Goal: Information Seeking & Learning: Check status

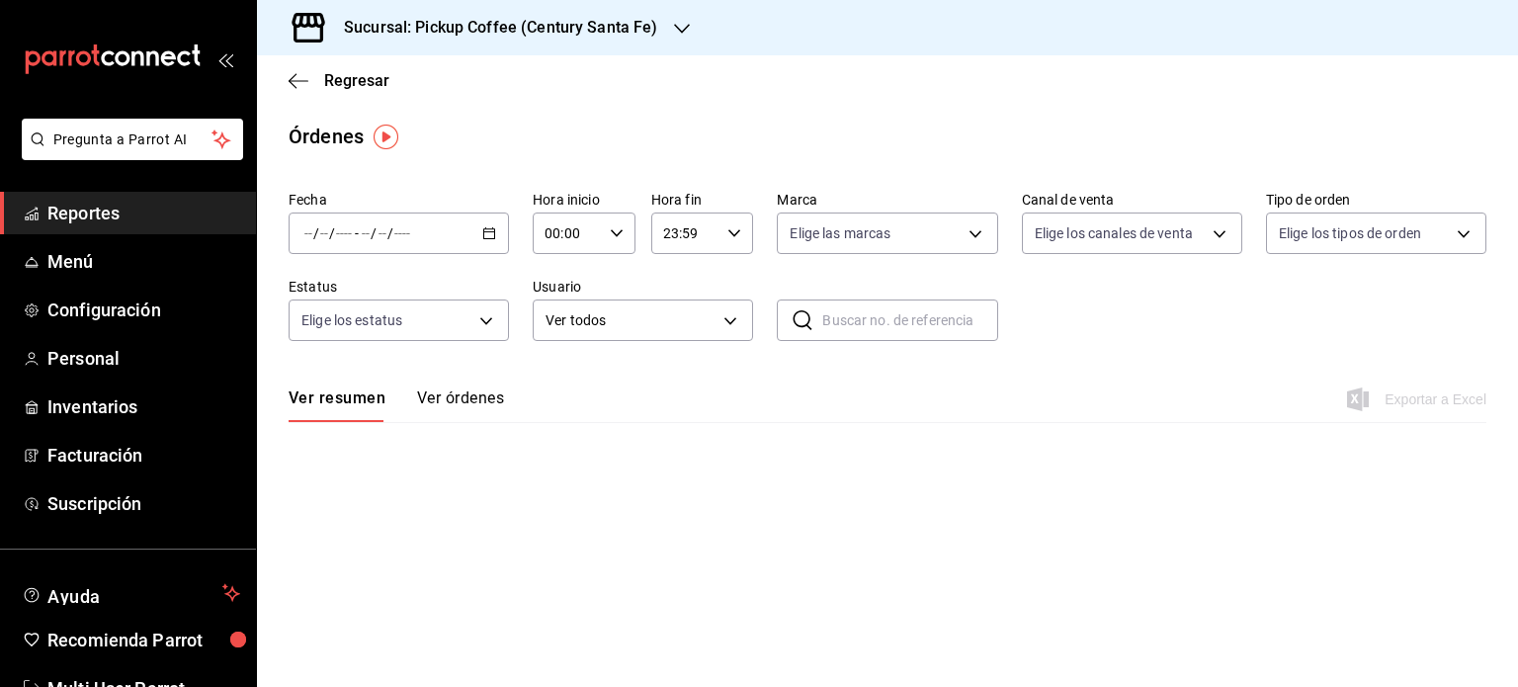
click at [120, 207] on span "Reportes" at bounding box center [143, 213] width 193 height 27
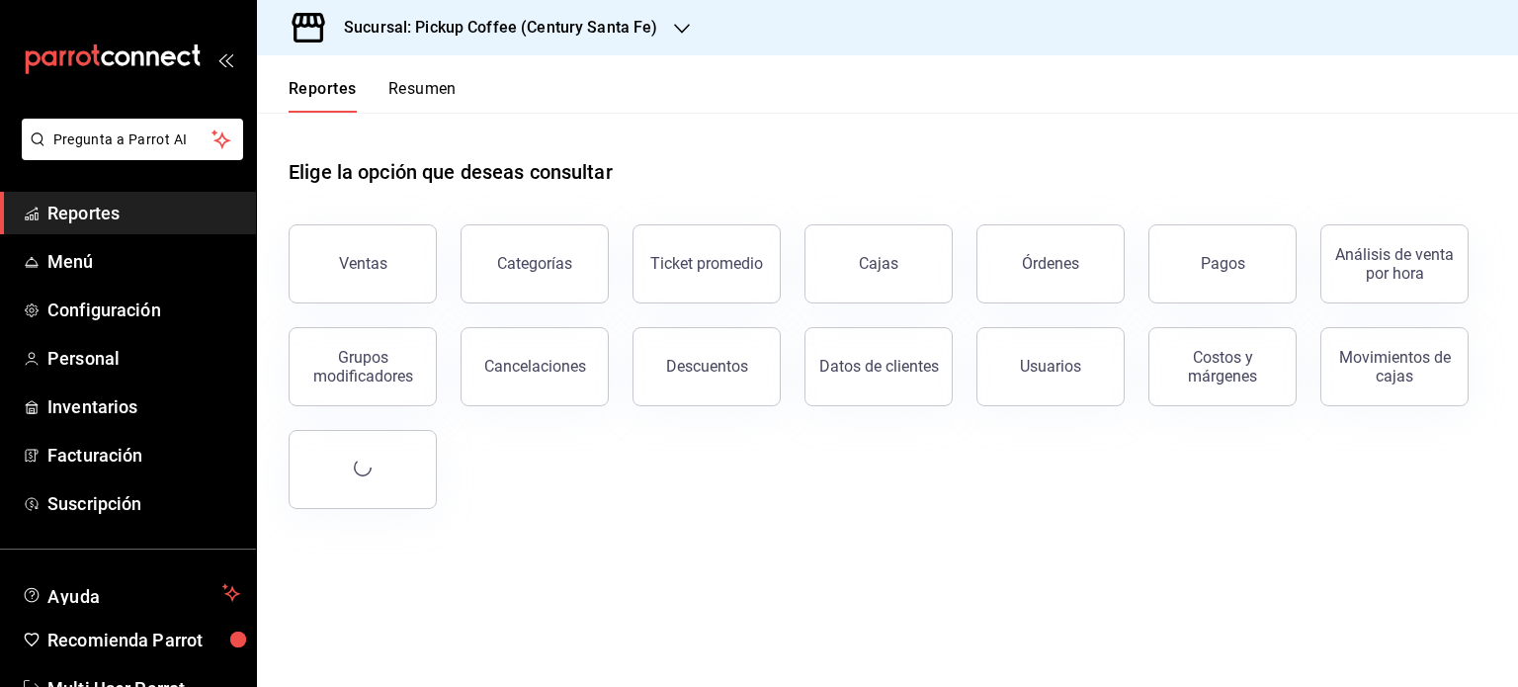
click at [434, 87] on button "Resumen" at bounding box center [422, 96] width 68 height 34
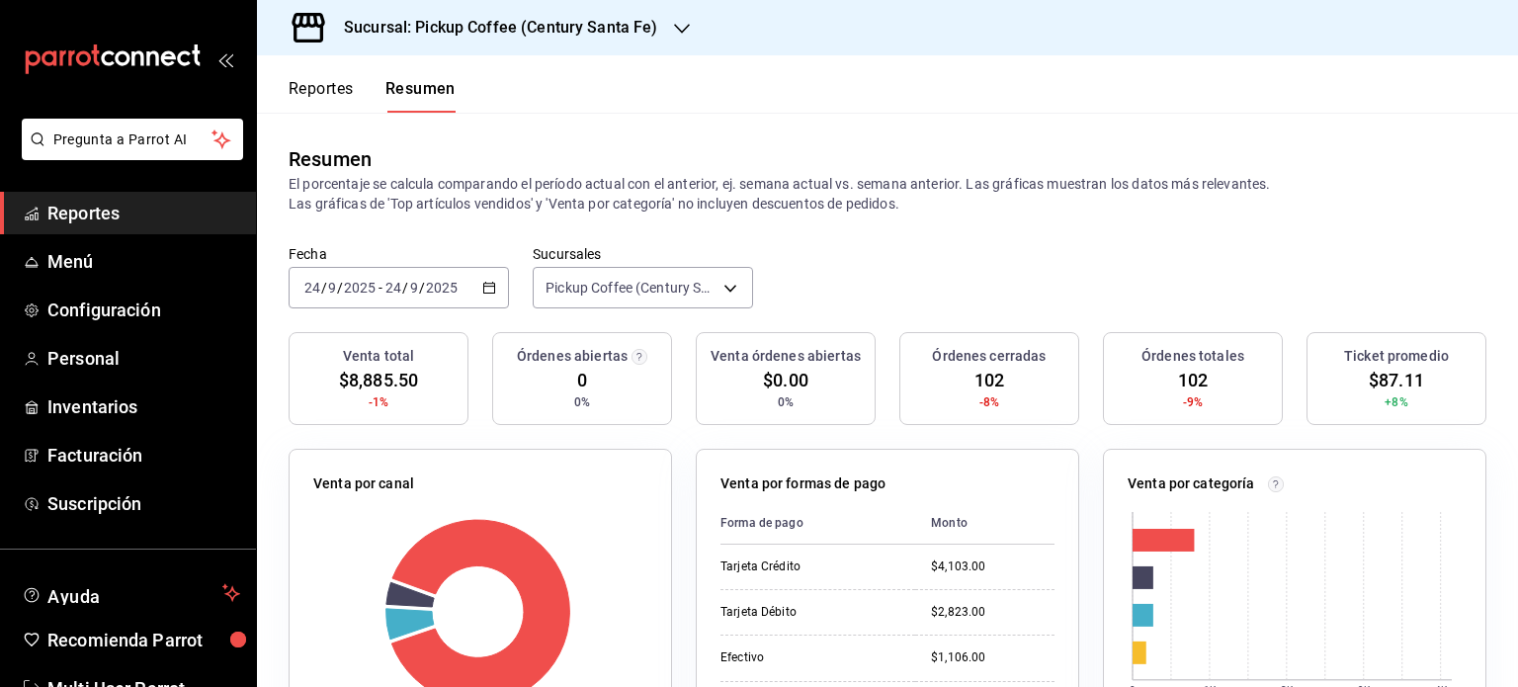
click at [478, 288] on div "[DATE] [DATE] - [DATE] [DATE]" at bounding box center [399, 288] width 220 height 42
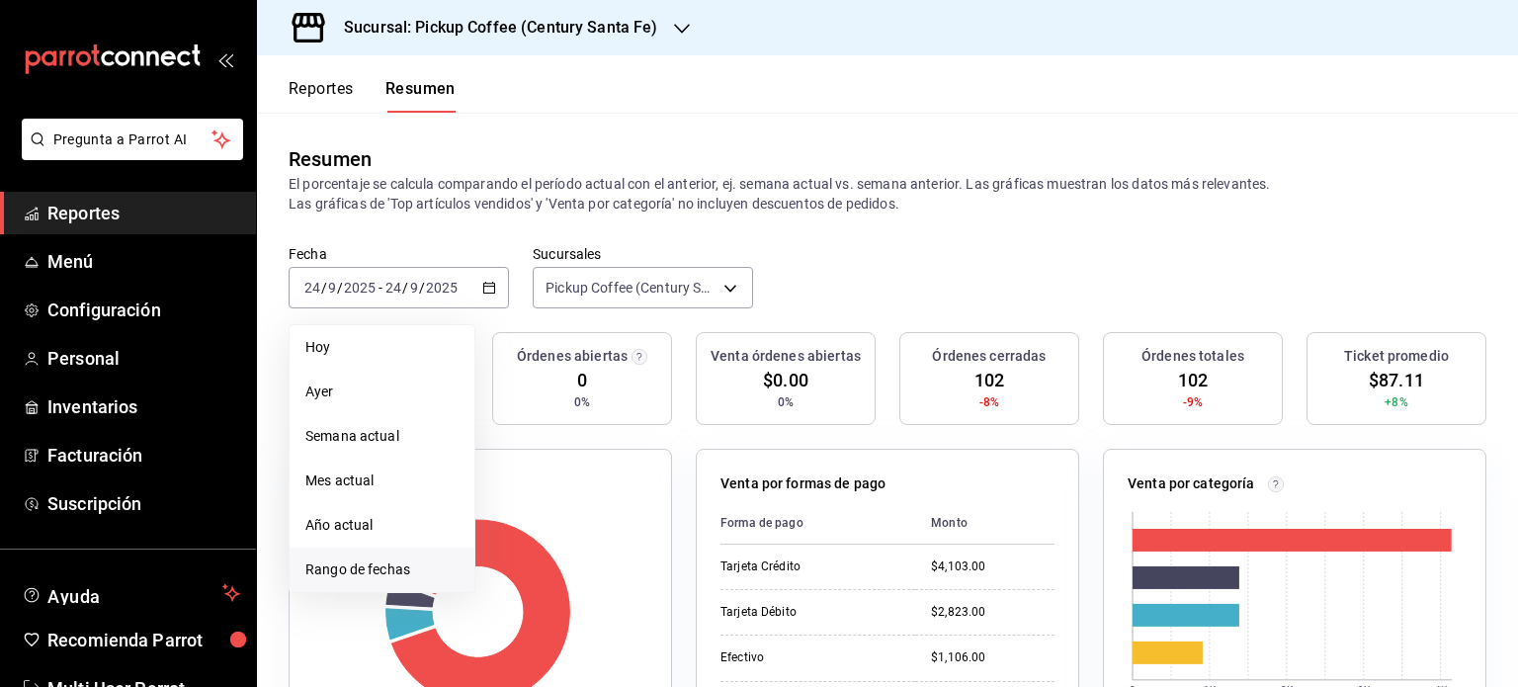
click at [391, 569] on span "Rango de fechas" at bounding box center [381, 570] width 153 height 21
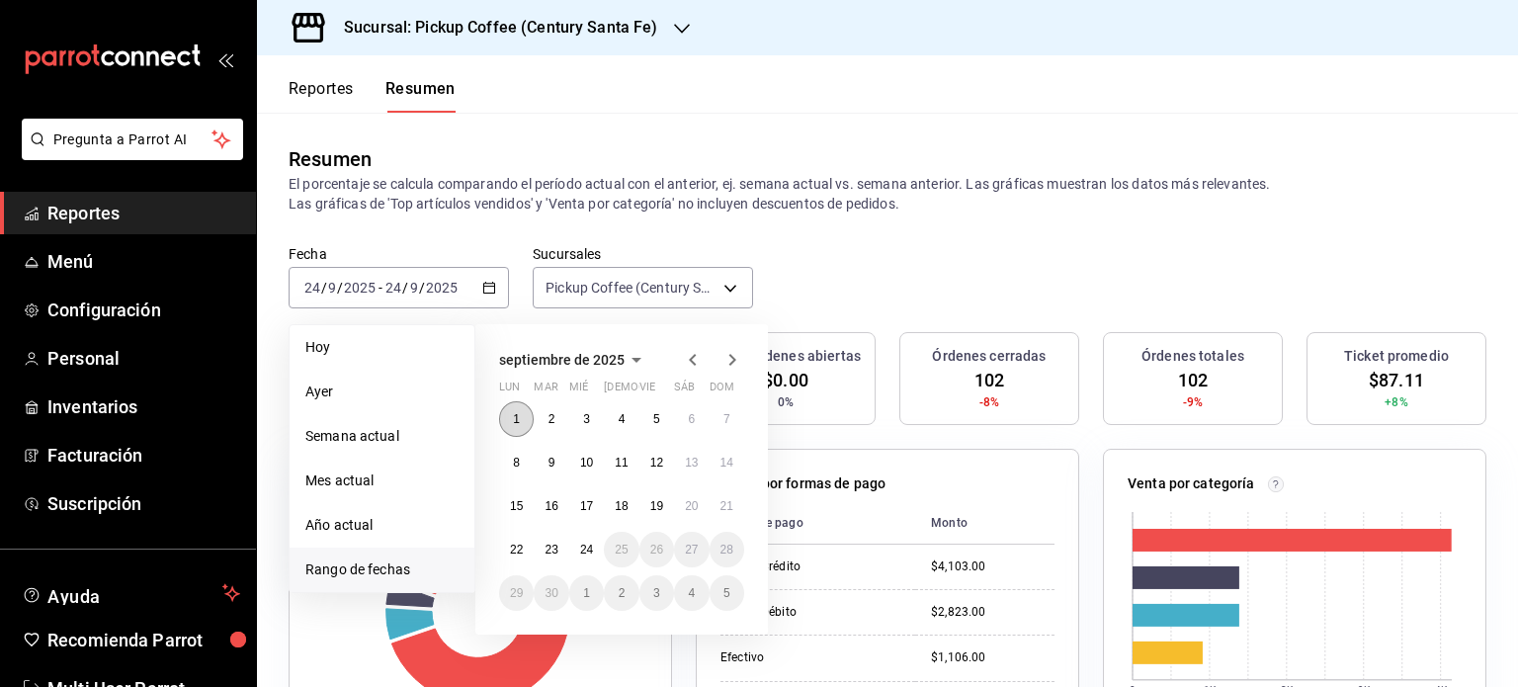
click at [522, 422] on button "1" at bounding box center [516, 419] width 35 height 36
click at [555, 549] on abbr "23" at bounding box center [551, 550] width 13 height 14
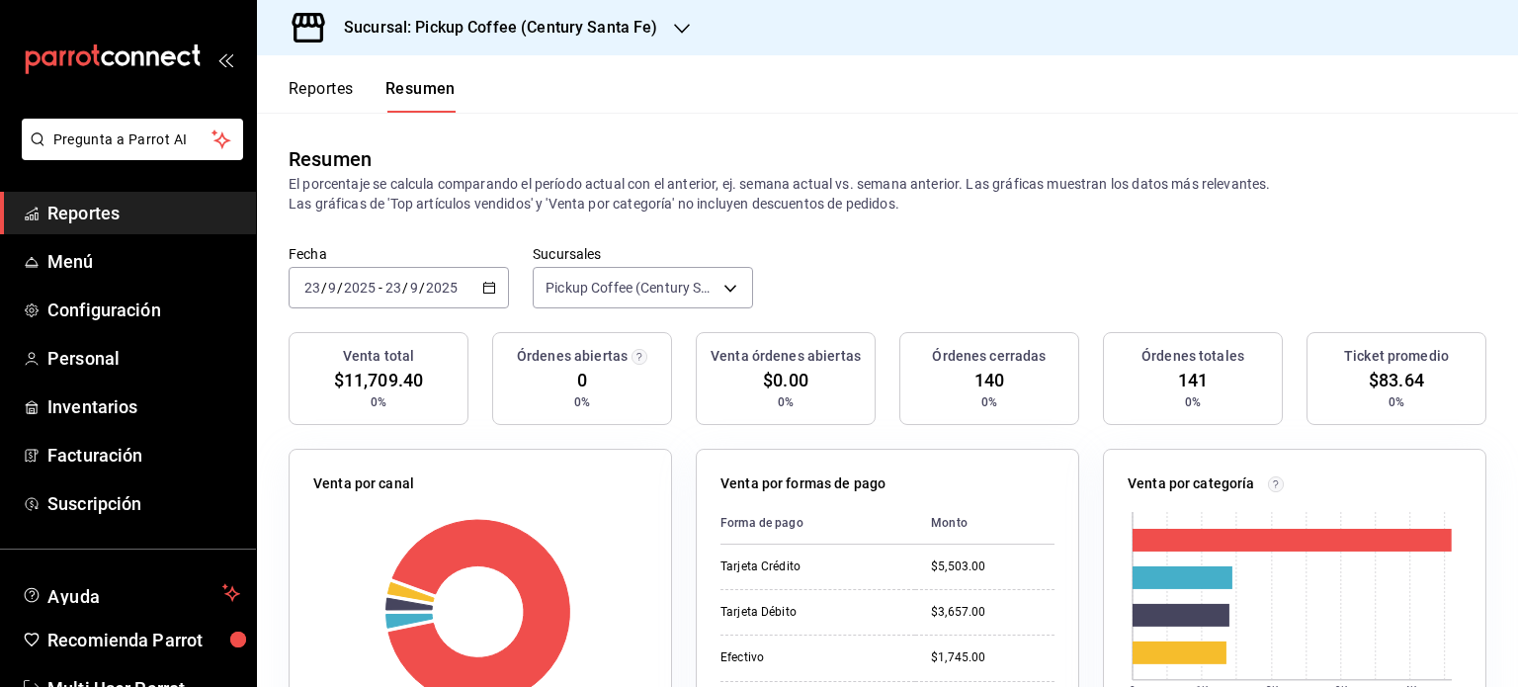
click at [484, 282] on icon "button" at bounding box center [489, 288] width 14 height 14
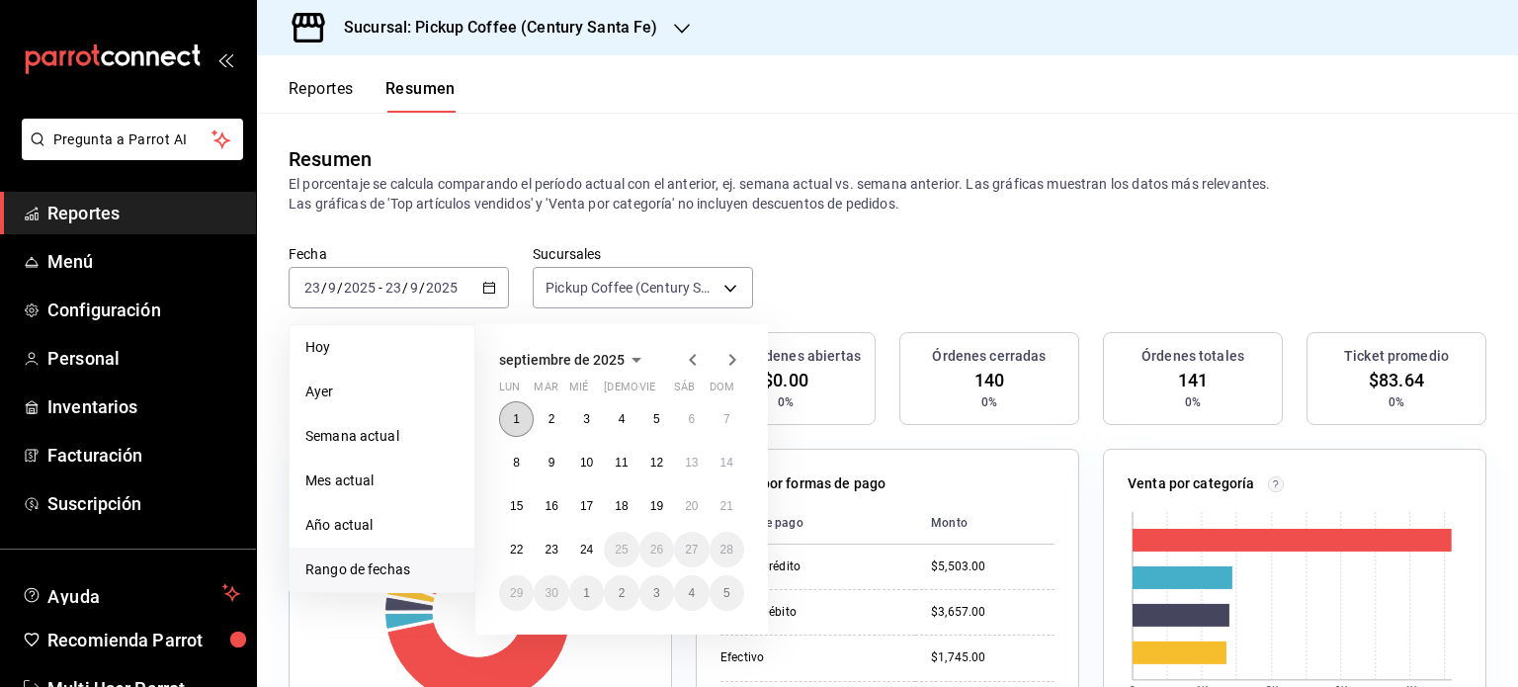
click at [516, 414] on abbr "1" at bounding box center [516, 419] width 7 height 14
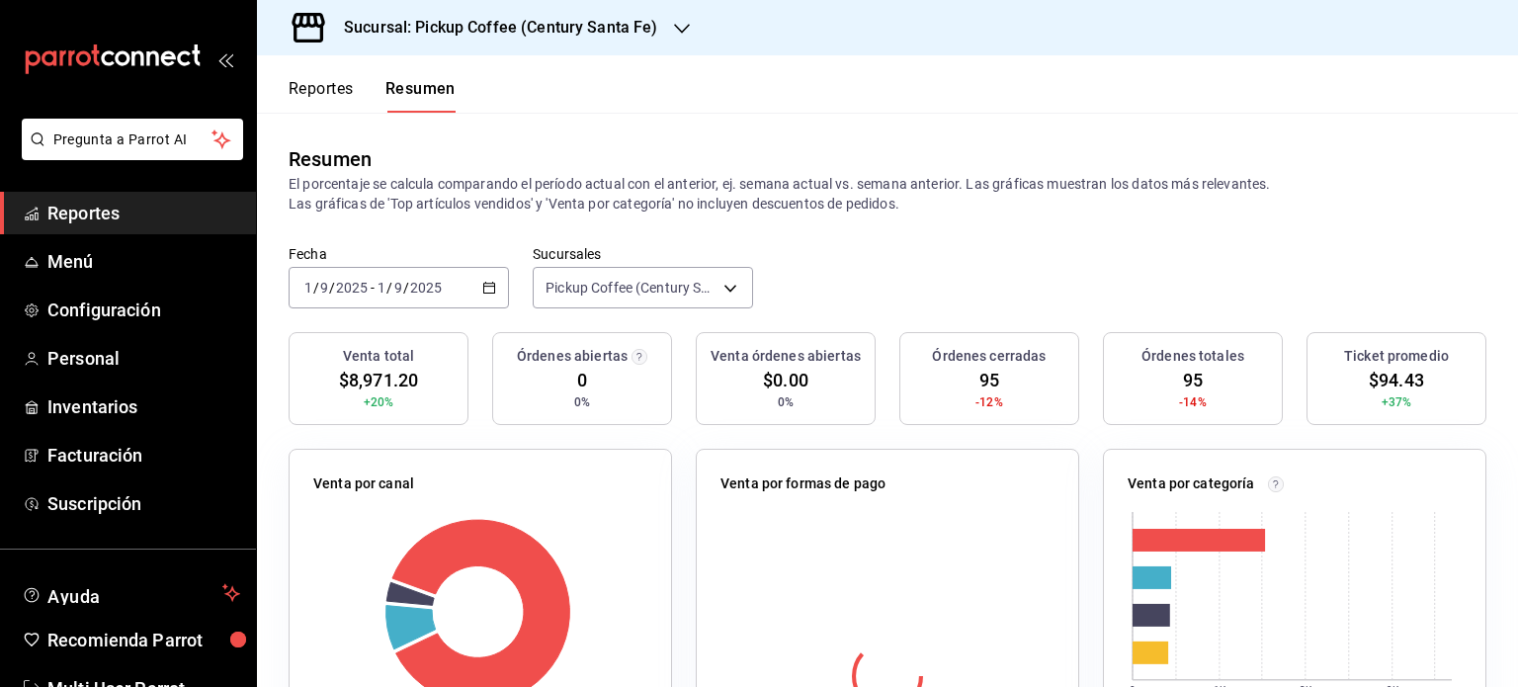
click at [482, 287] on icon "button" at bounding box center [489, 288] width 14 height 14
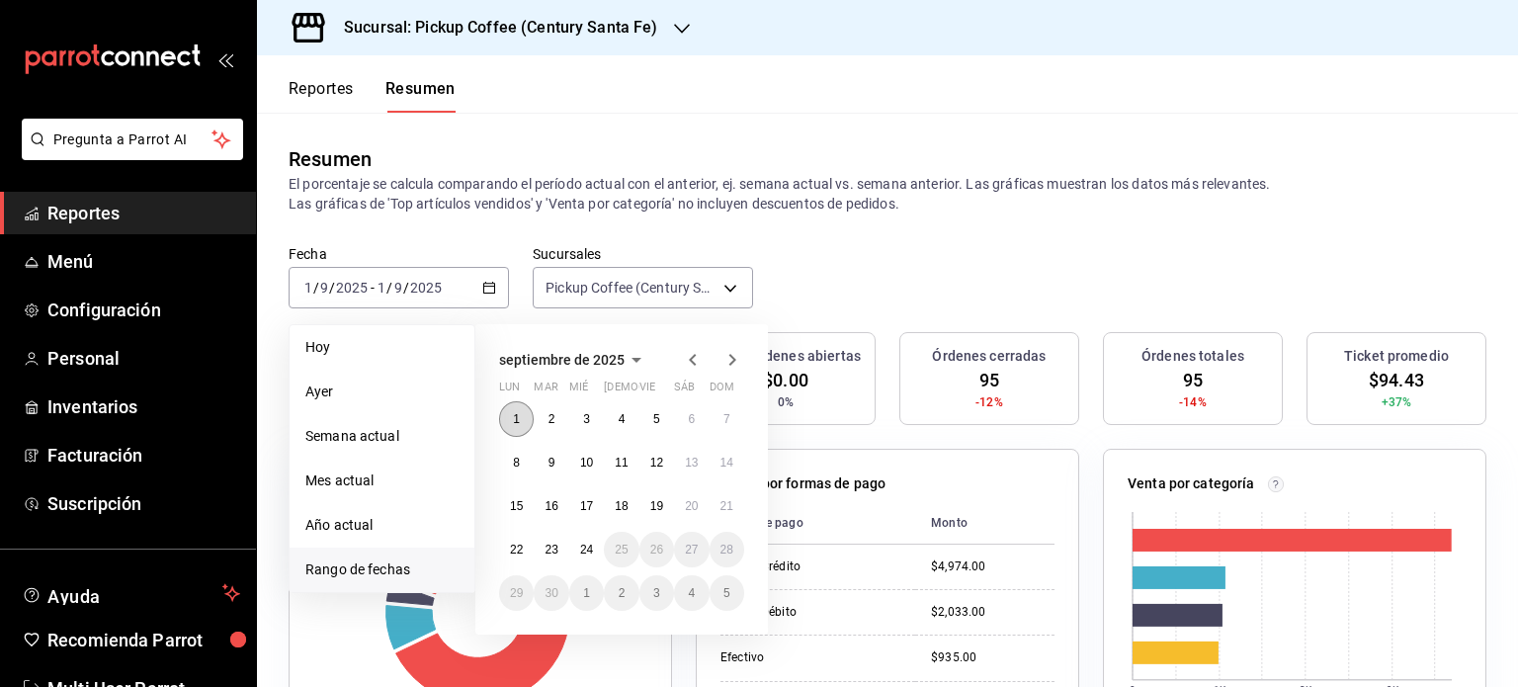
click at [516, 418] on abbr "1" at bounding box center [516, 419] width 7 height 14
click at [550, 553] on abbr "23" at bounding box center [551, 550] width 13 height 14
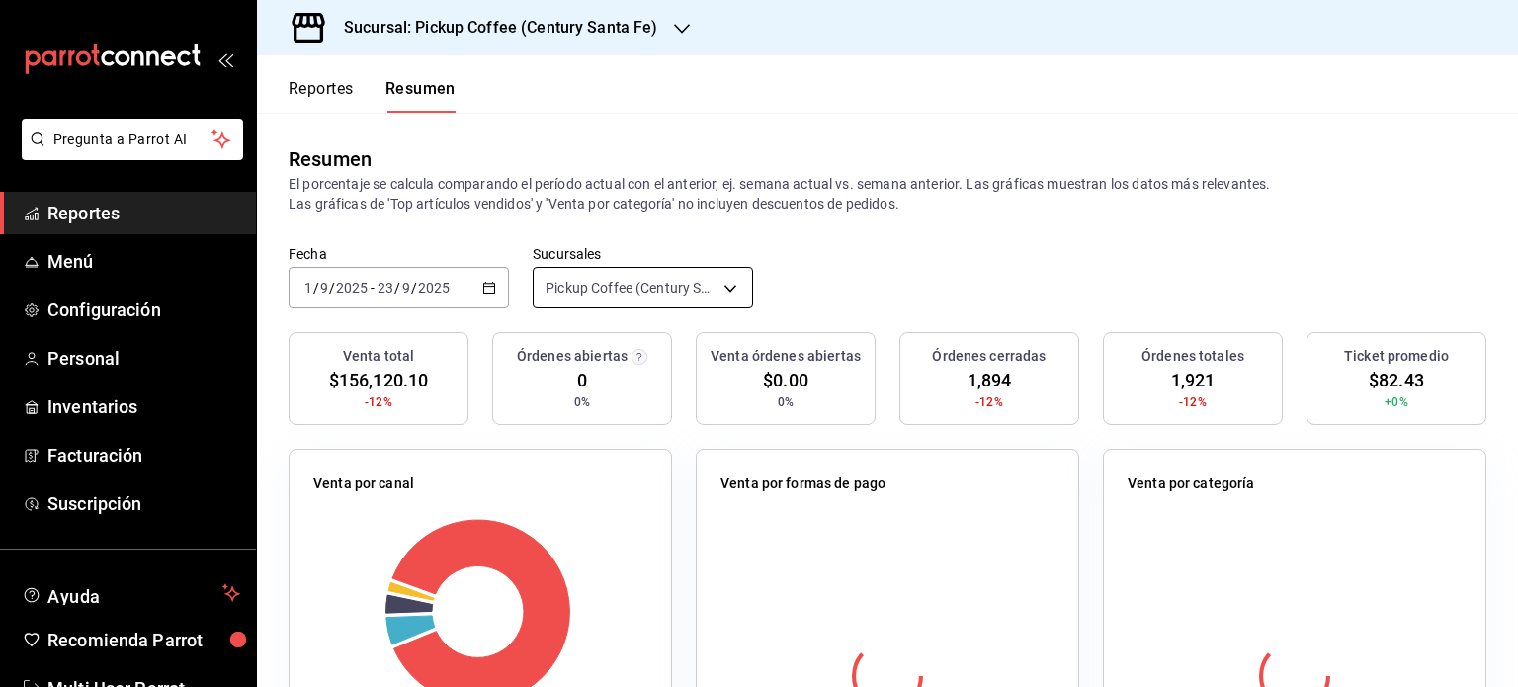
click at [728, 285] on body "Pregunta a Parrot AI Reportes Menú Configuración Personal Inventarios Facturaci…" at bounding box center [759, 343] width 1518 height 687
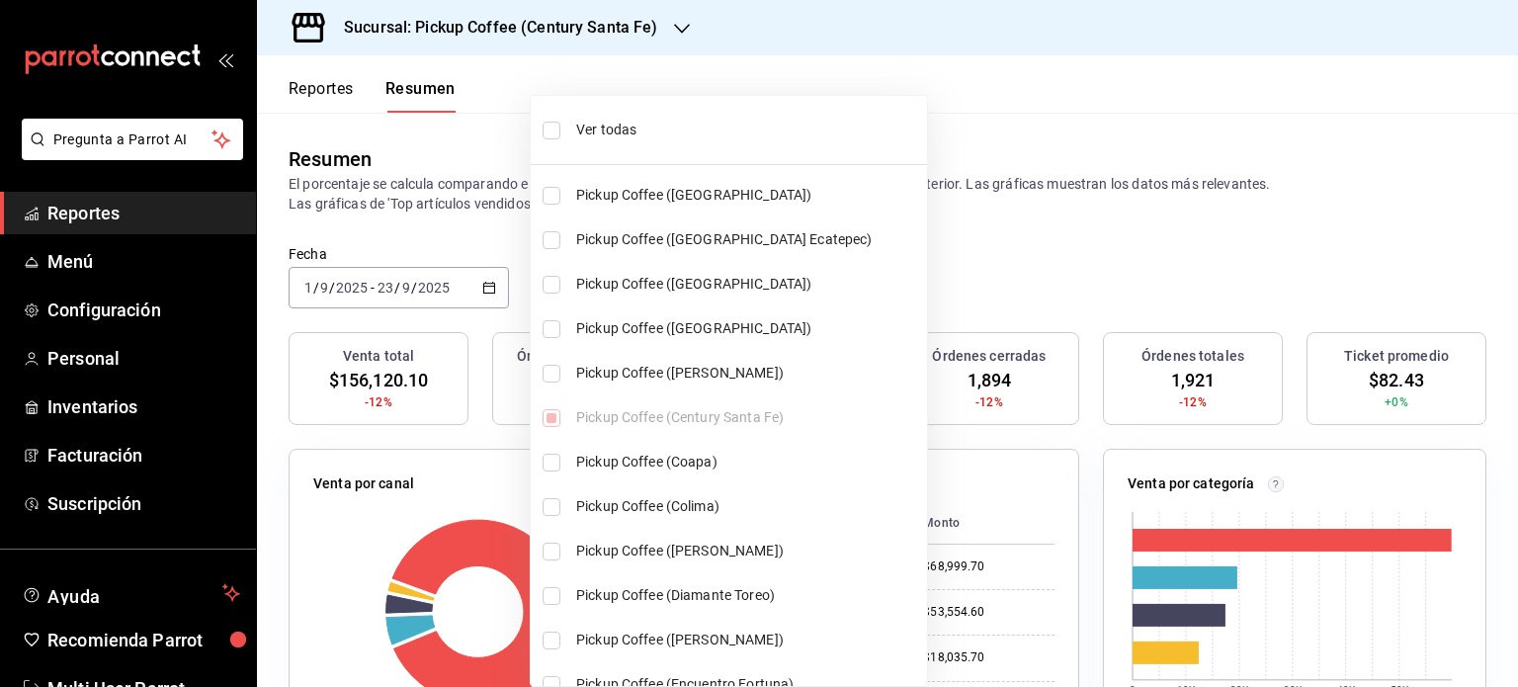
click at [605, 129] on span "Ver todas" at bounding box center [747, 130] width 343 height 21
type input "[object Object],[object Object],[object Object],[object Object],[object Object]…"
checkbox input "true"
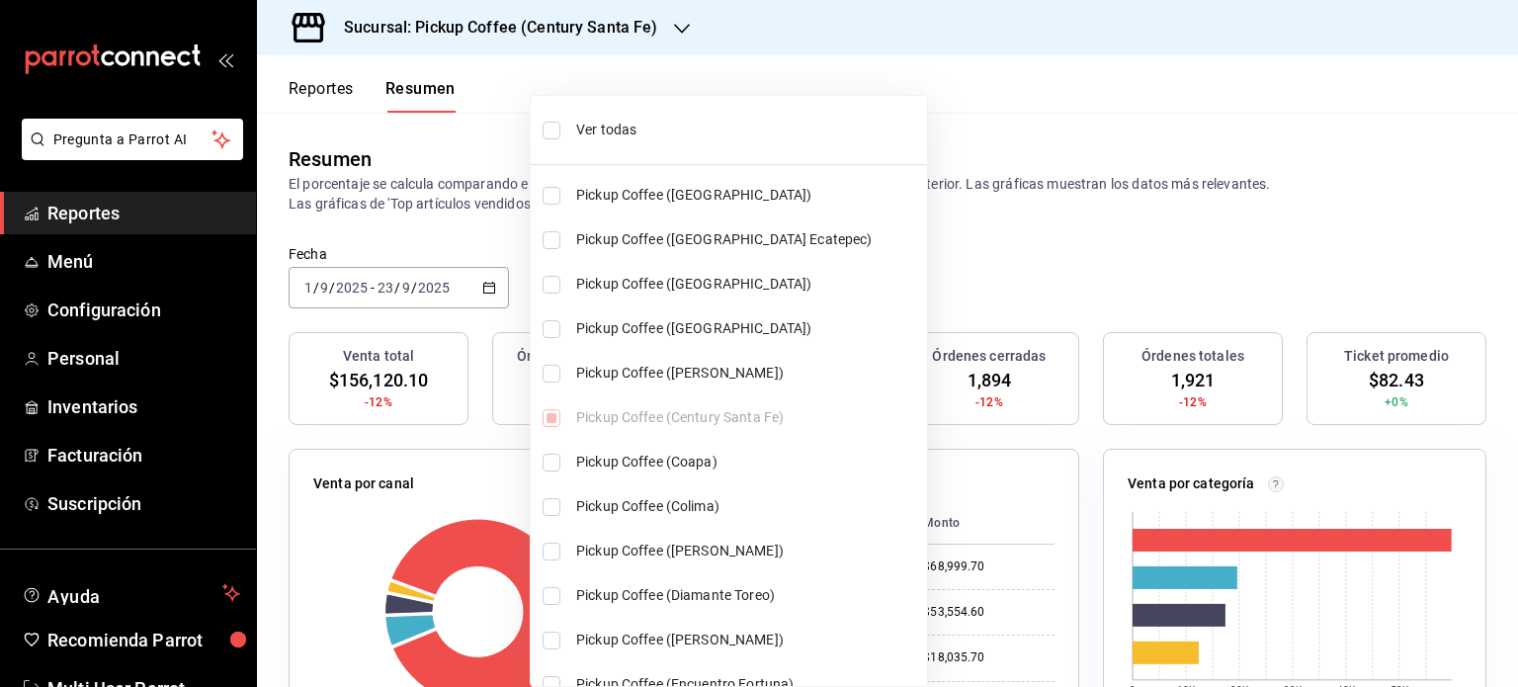
checkbox input "true"
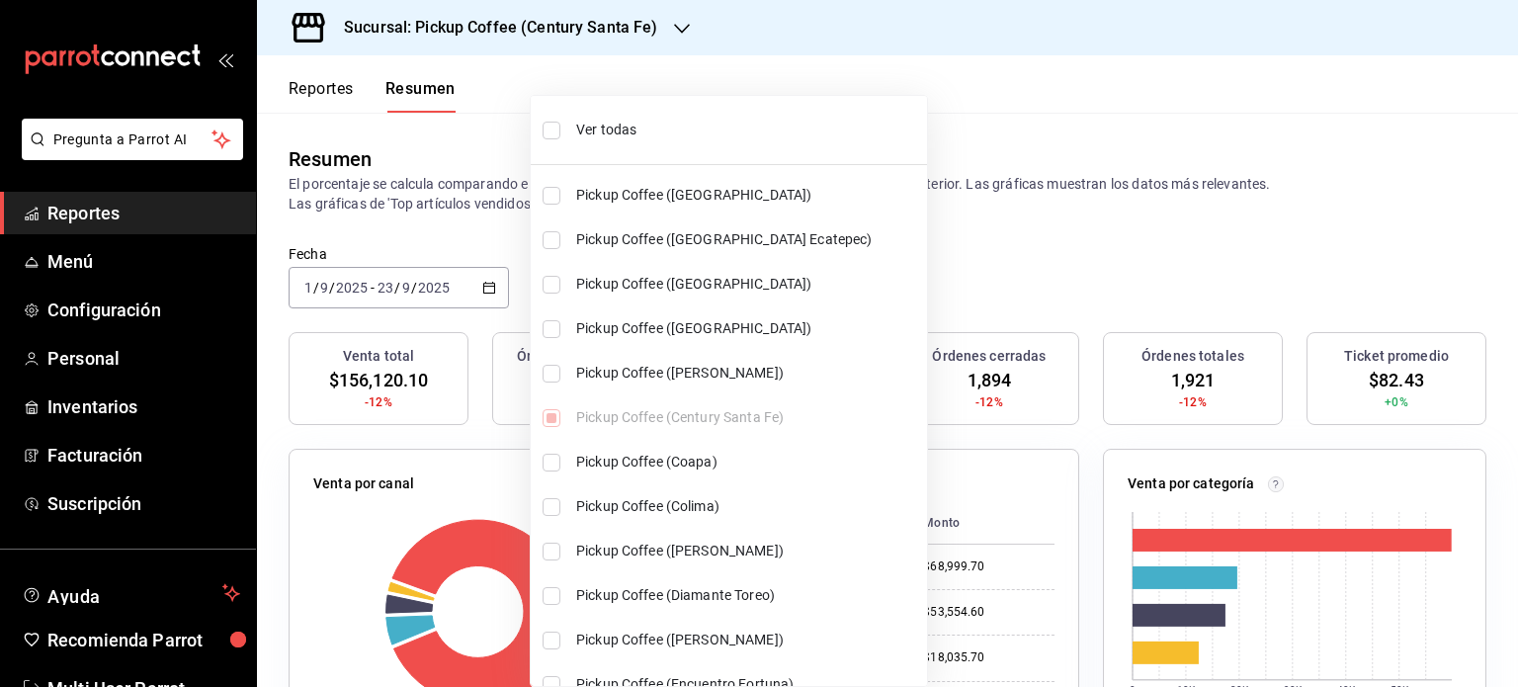
checkbox input "true"
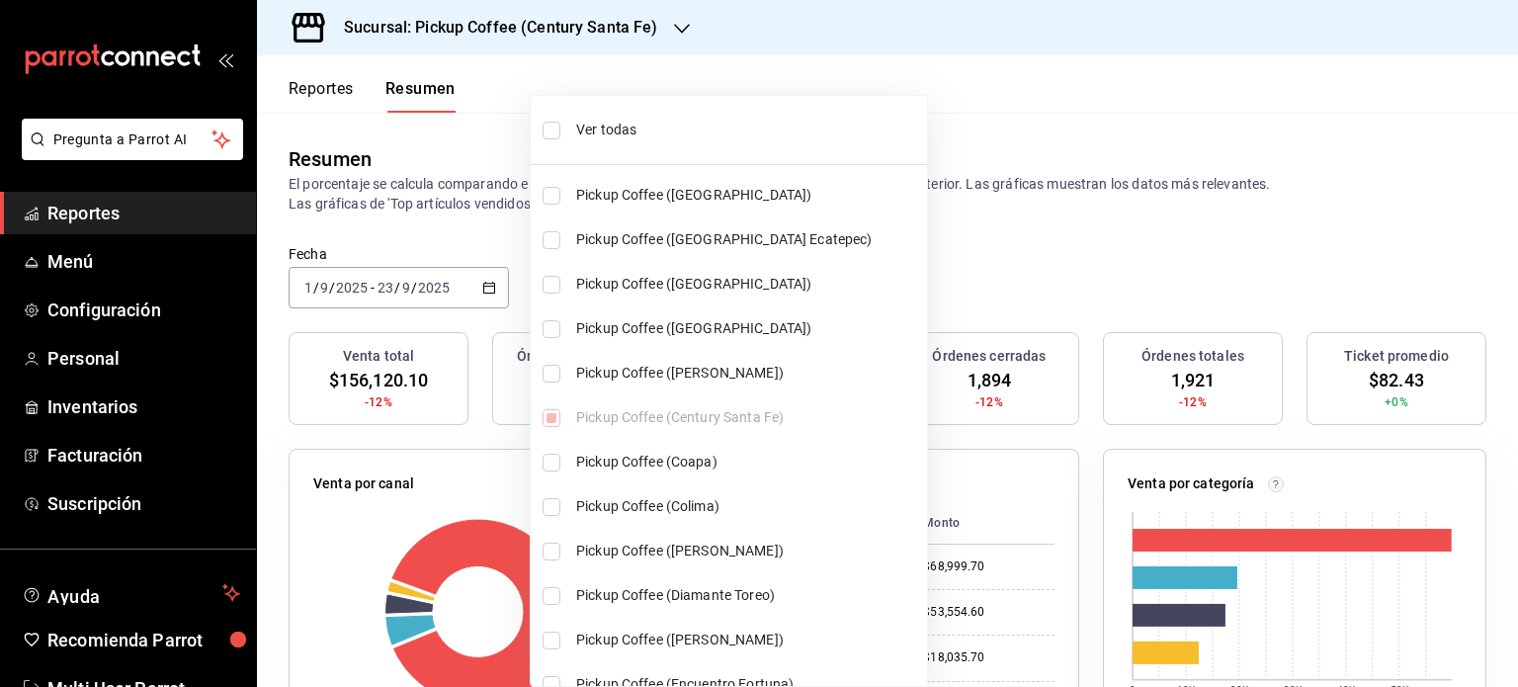
checkbox input "true"
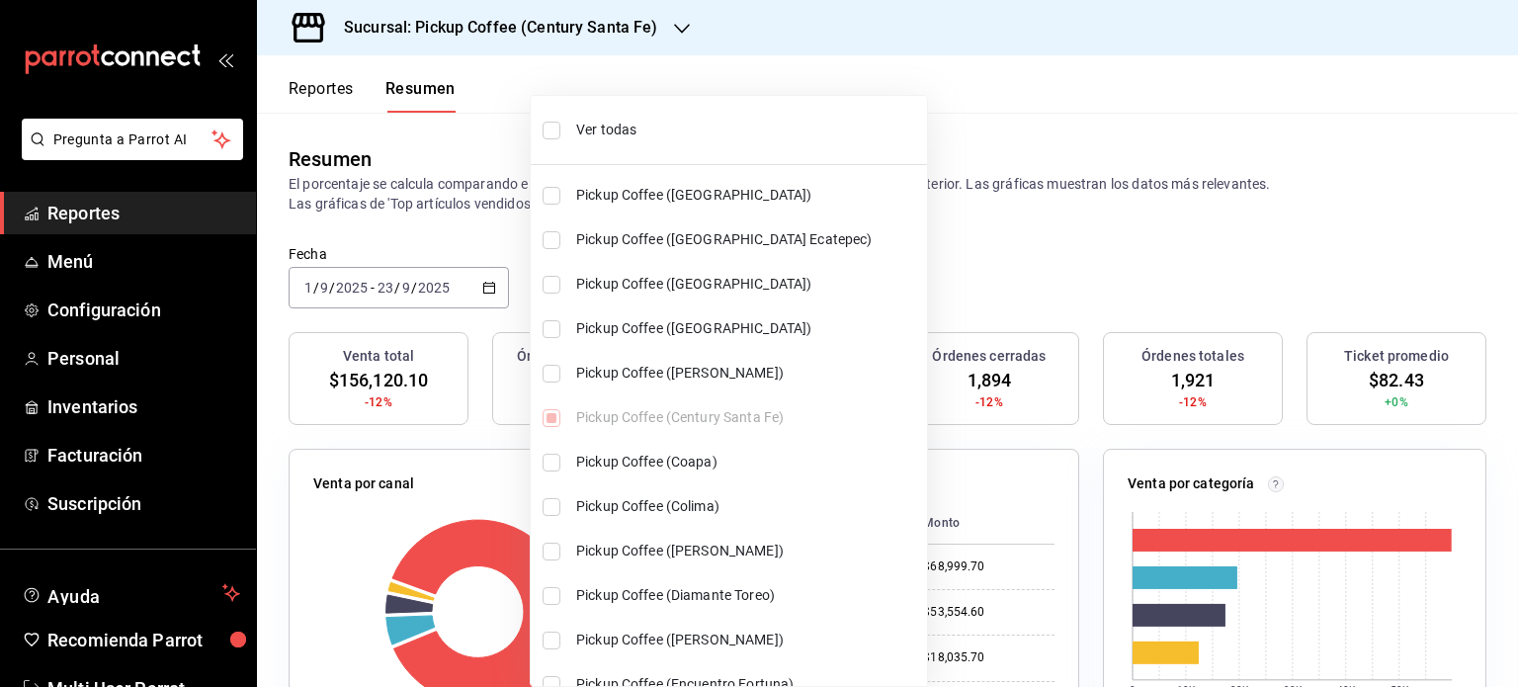
checkbox input "true"
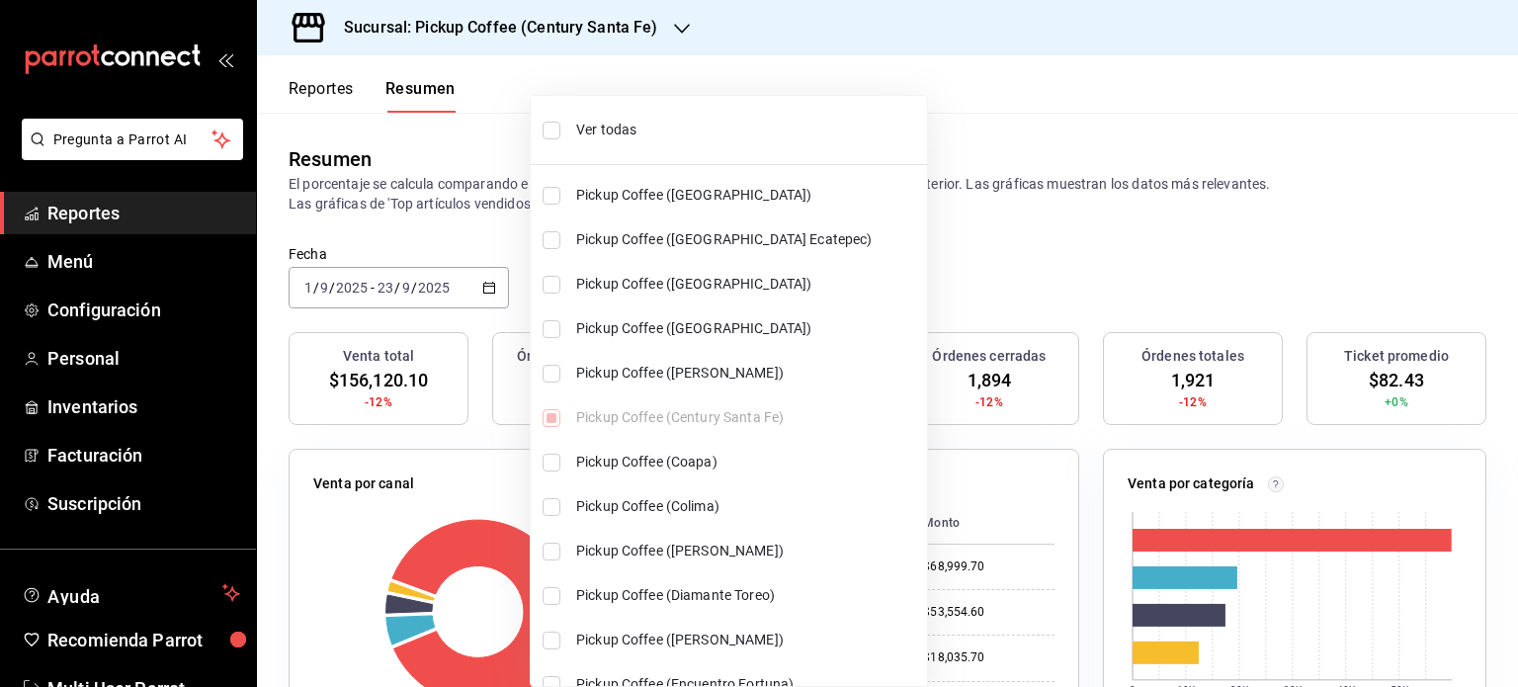
checkbox input "true"
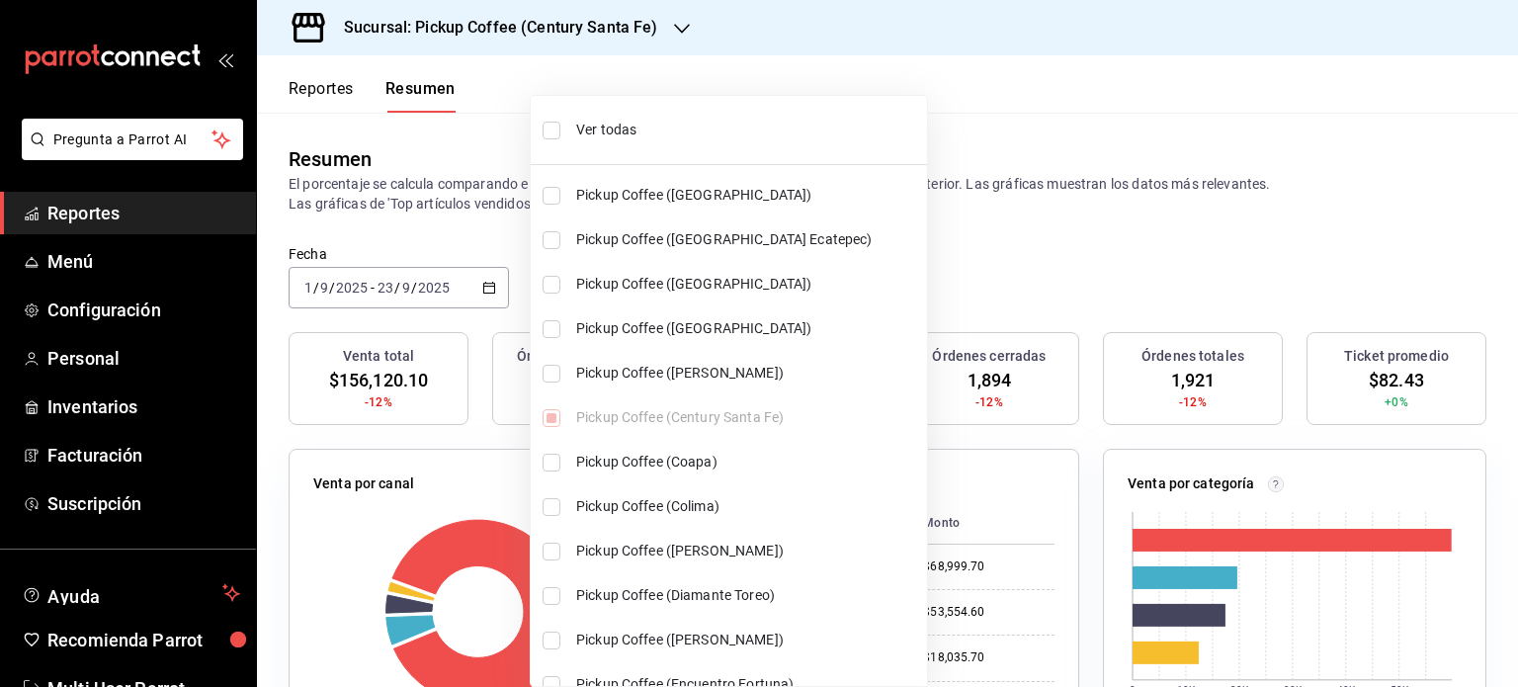
checkbox input "true"
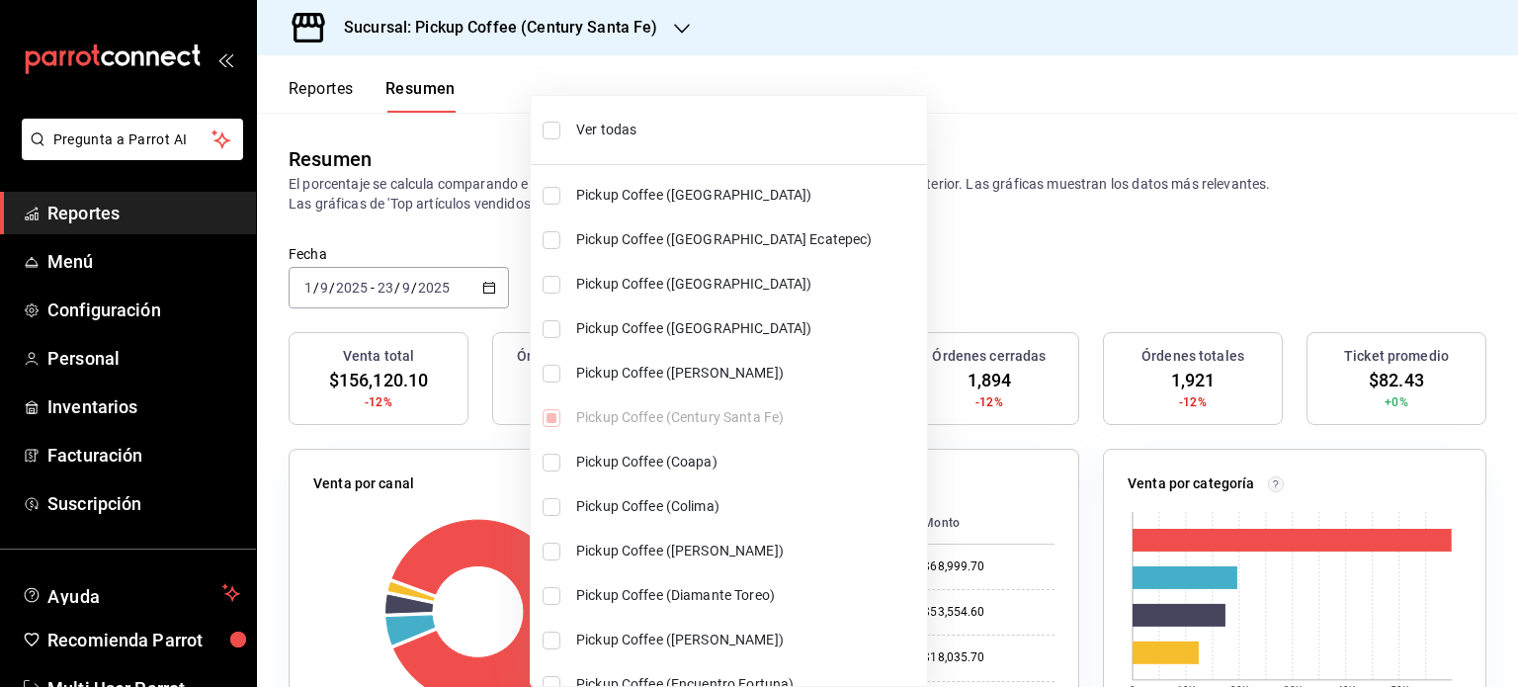
checkbox input "true"
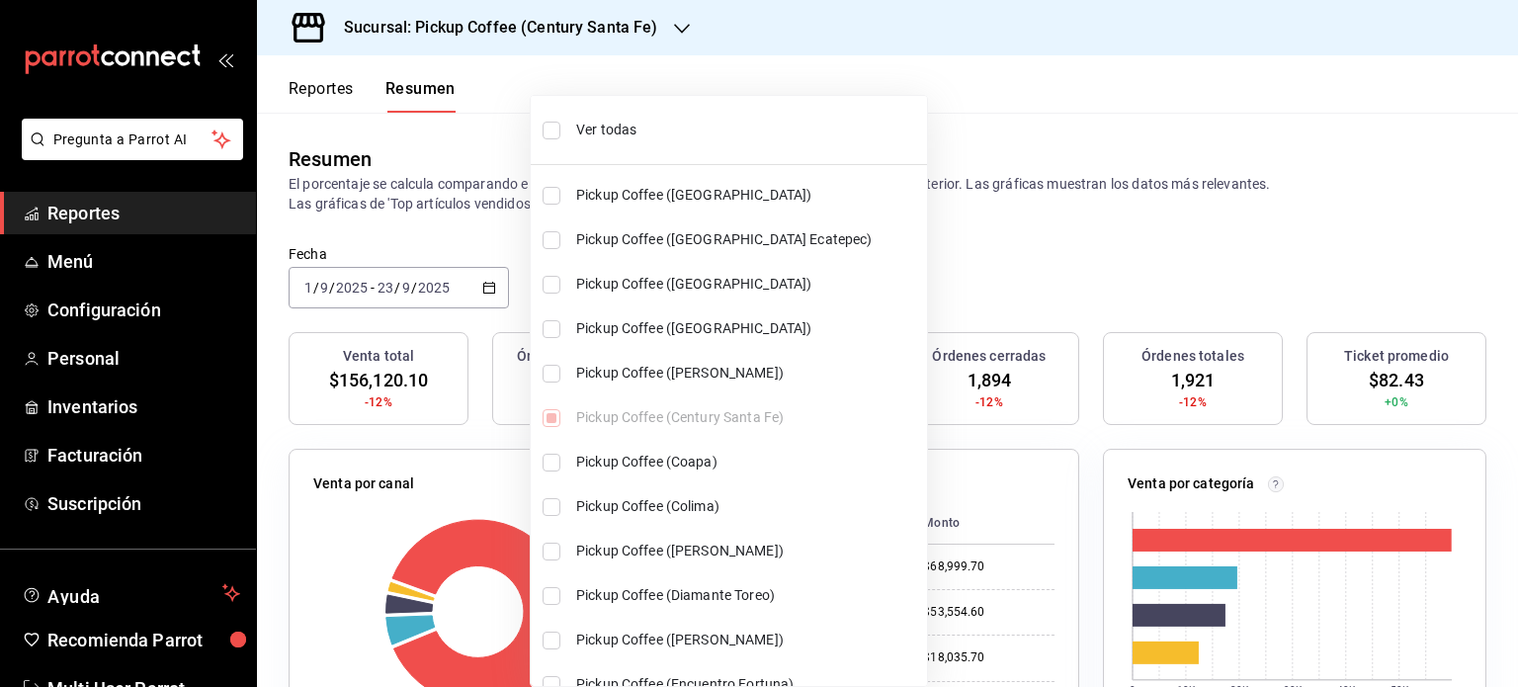
checkbox input "true"
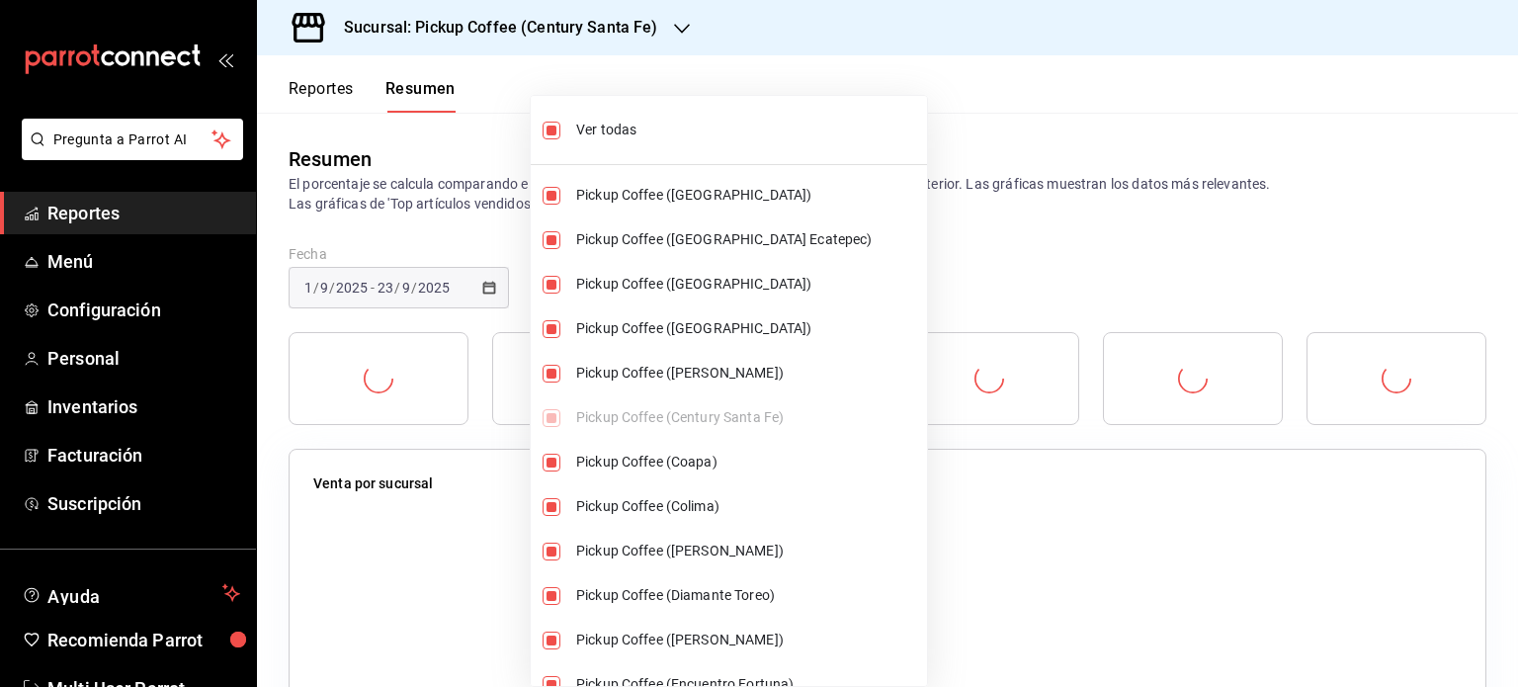
click at [1064, 238] on div at bounding box center [759, 343] width 1518 height 687
